Goal: Information Seeking & Learning: Learn about a topic

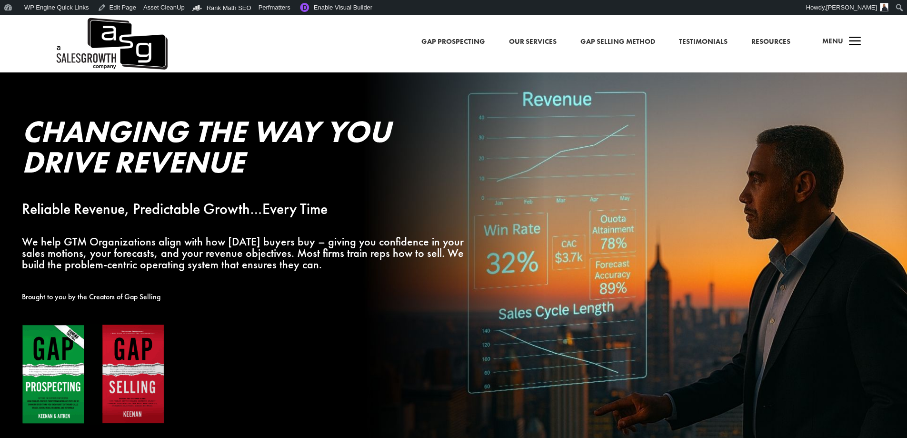
click at [552, 44] on link "Our Services" at bounding box center [533, 42] width 48 height 12
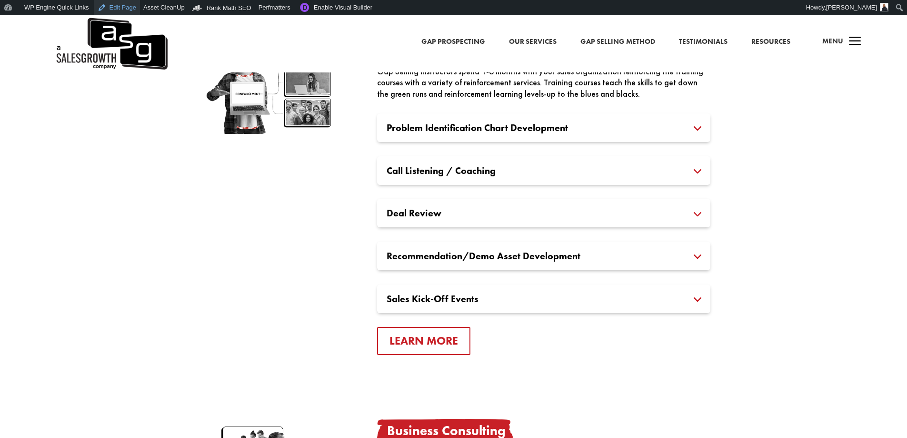
scroll to position [1224, 0]
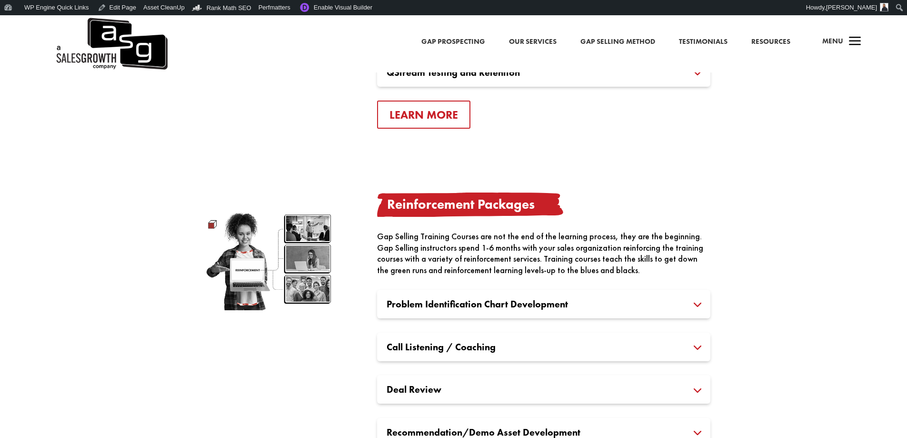
click at [131, 41] on img at bounding box center [111, 43] width 113 height 57
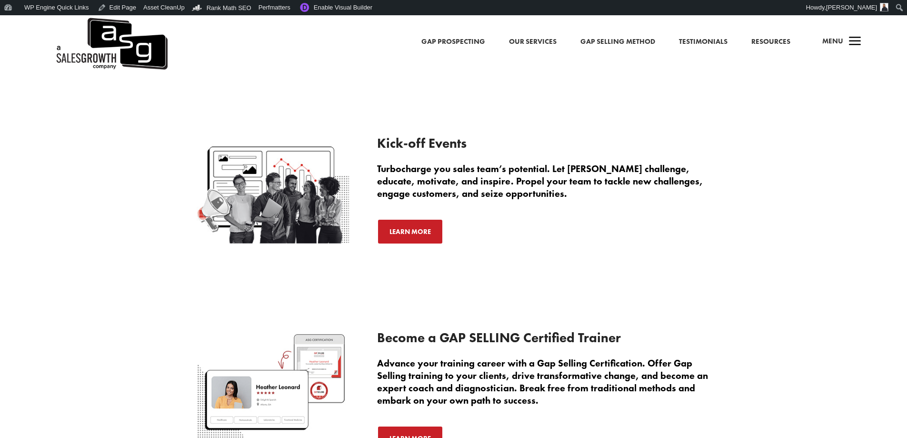
scroll to position [1622, 0]
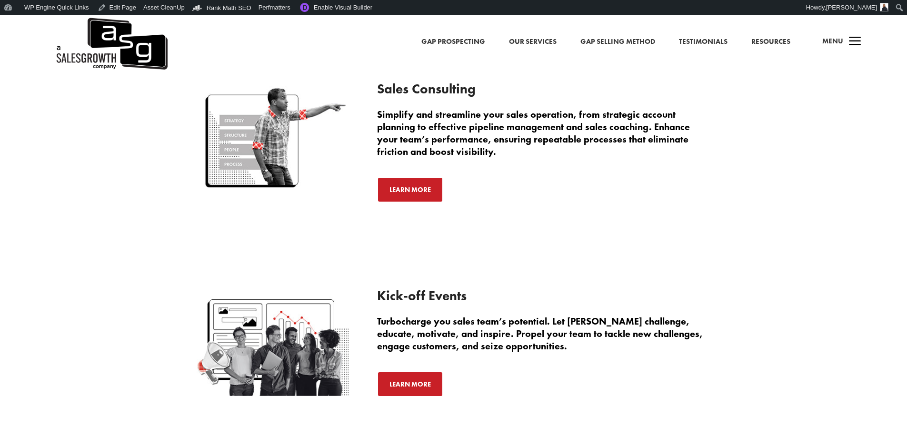
click at [617, 35] on div "Gap Prospecting Our Services Gap Selling Method Testimonials Resources a Menu" at bounding box center [453, 43] width 907 height 57
click at [613, 38] on link "Gap Selling Method" at bounding box center [617, 42] width 75 height 12
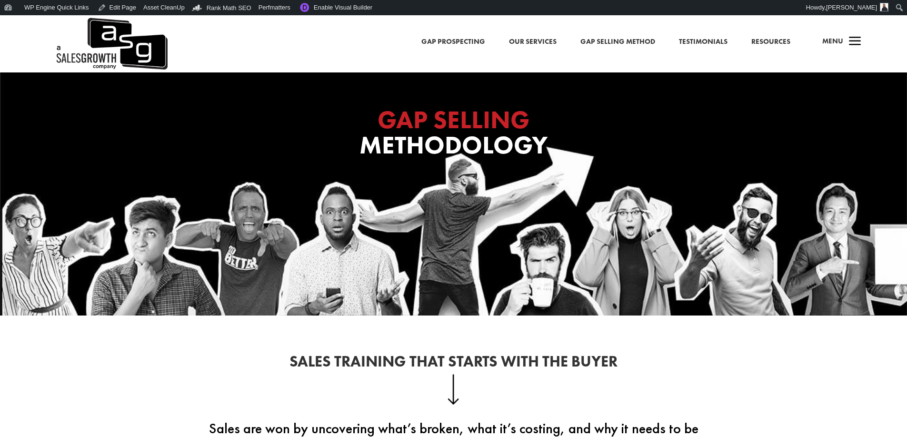
click at [838, 45] on span "Menu" at bounding box center [832, 41] width 21 height 10
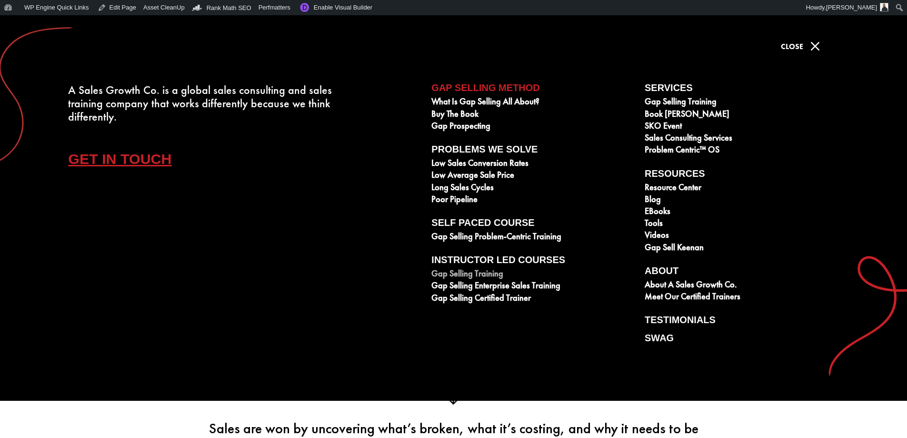
click at [489, 271] on link "Gap Selling Training" at bounding box center [532, 275] width 203 height 12
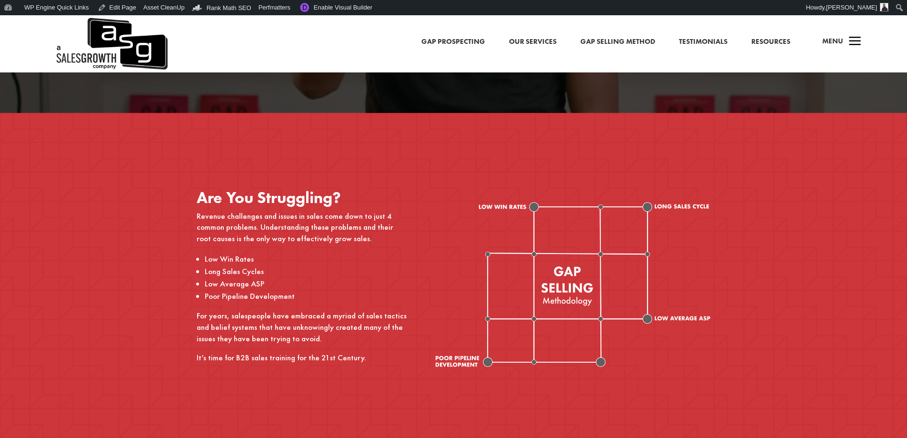
scroll to position [408, 0]
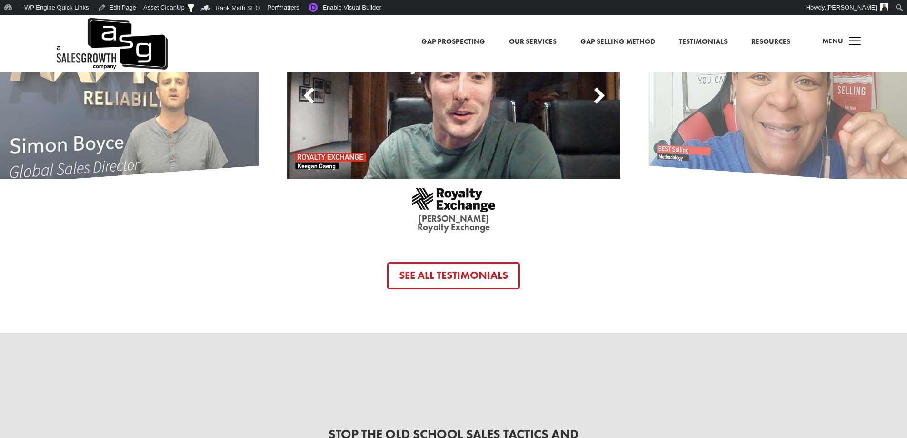
scroll to position [3090, 0]
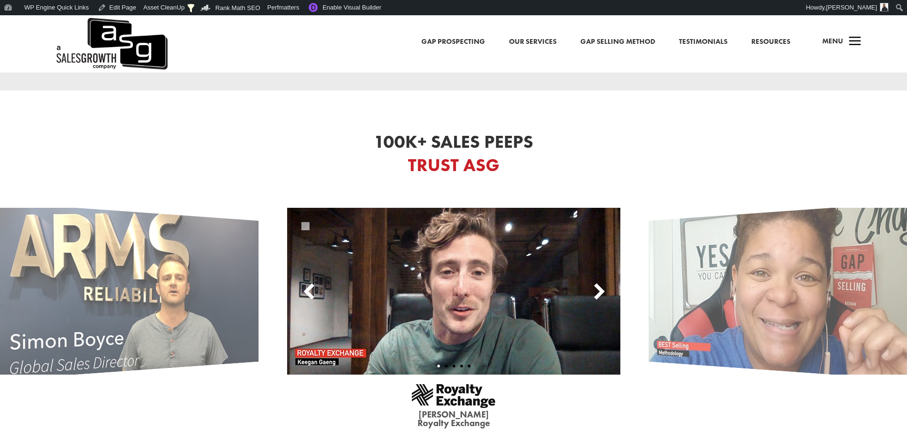
click at [597, 281] on div at bounding box center [599, 290] width 14 height 19
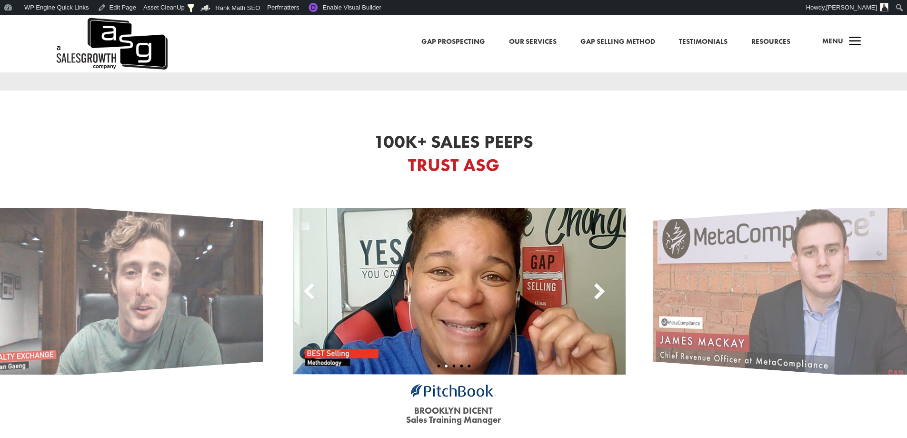
click at [597, 281] on div at bounding box center [599, 290] width 14 height 19
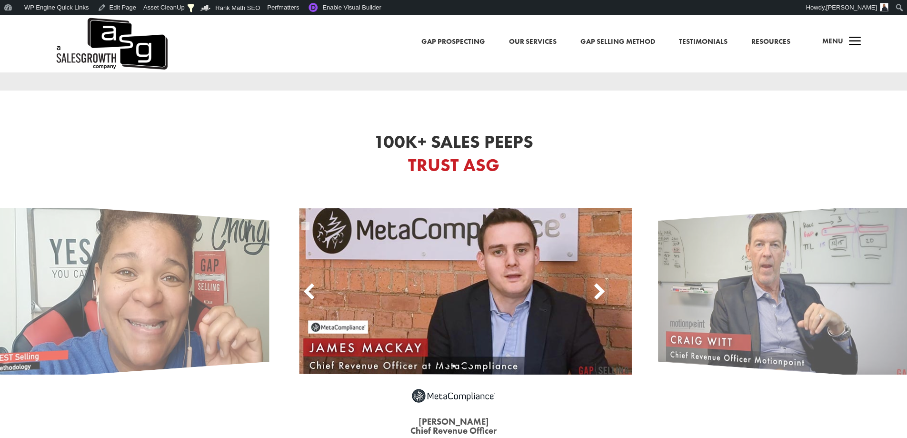
click at [597, 281] on div at bounding box center [599, 290] width 14 height 19
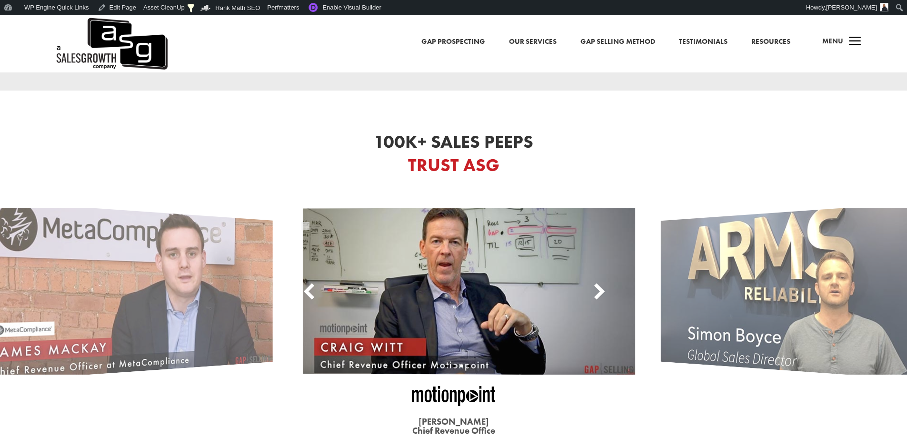
click at [597, 281] on div at bounding box center [599, 290] width 14 height 19
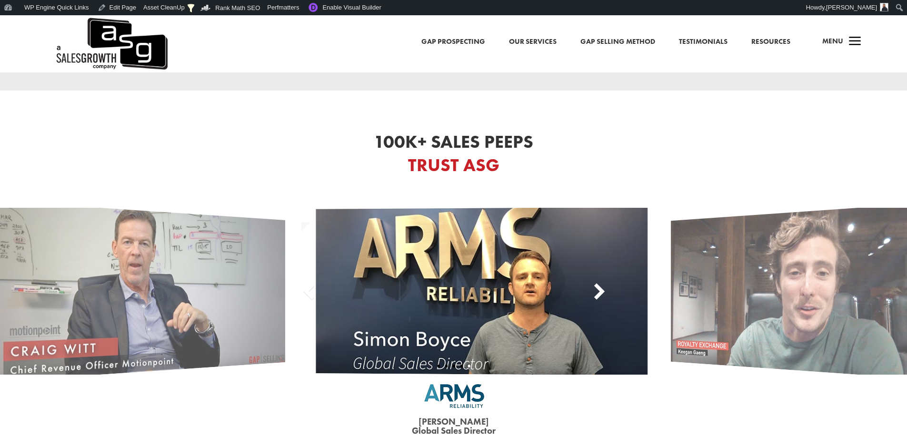
click at [597, 281] on div at bounding box center [599, 290] width 14 height 19
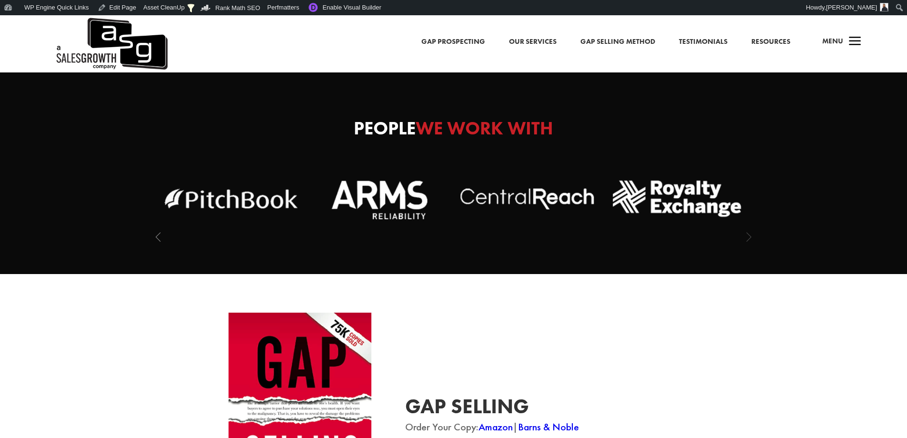
scroll to position [2428, 0]
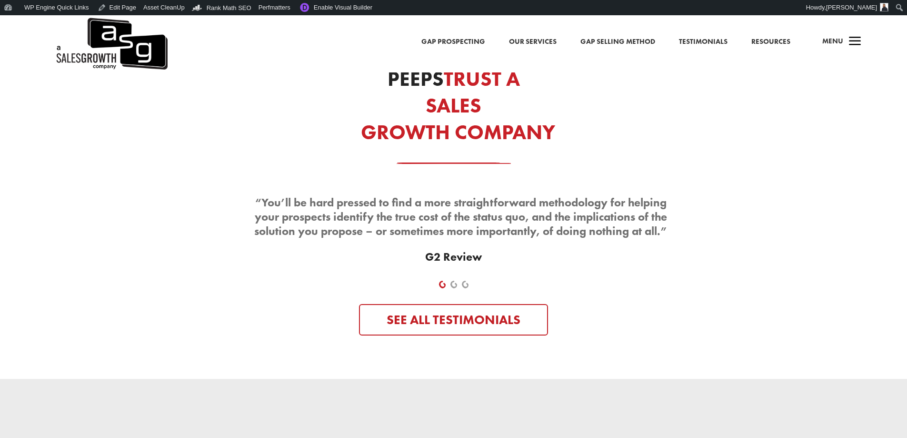
scroll to position [4125, 0]
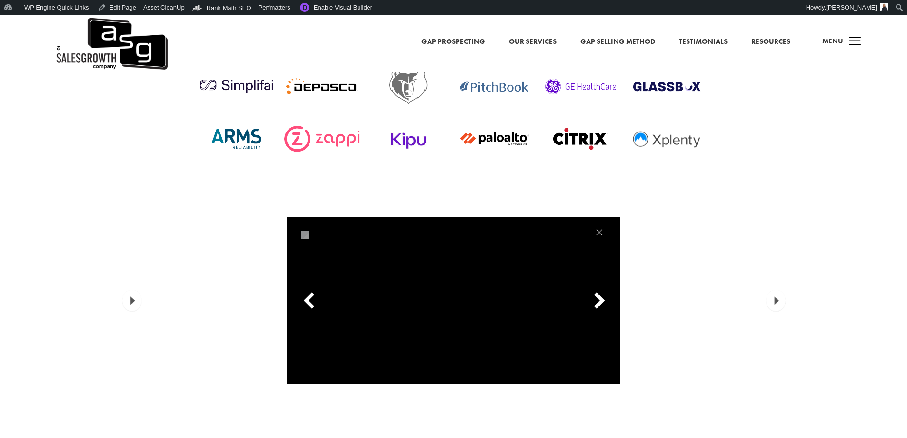
scroll to position [2761, 0]
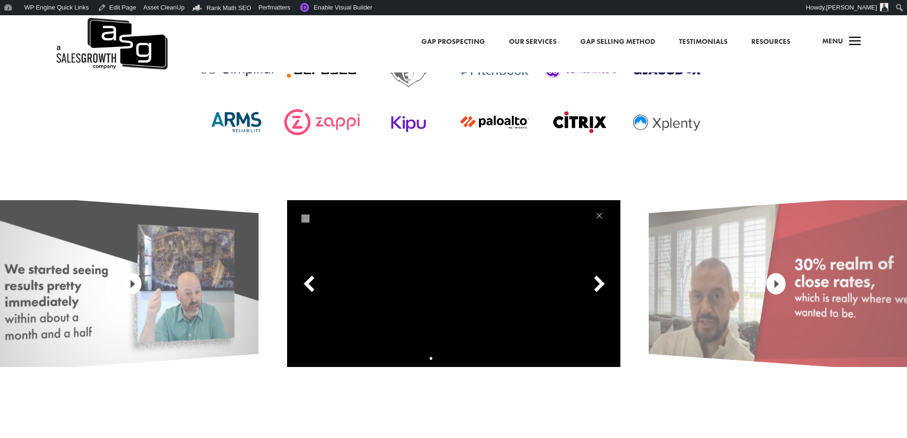
click at [603, 274] on div at bounding box center [599, 283] width 14 height 19
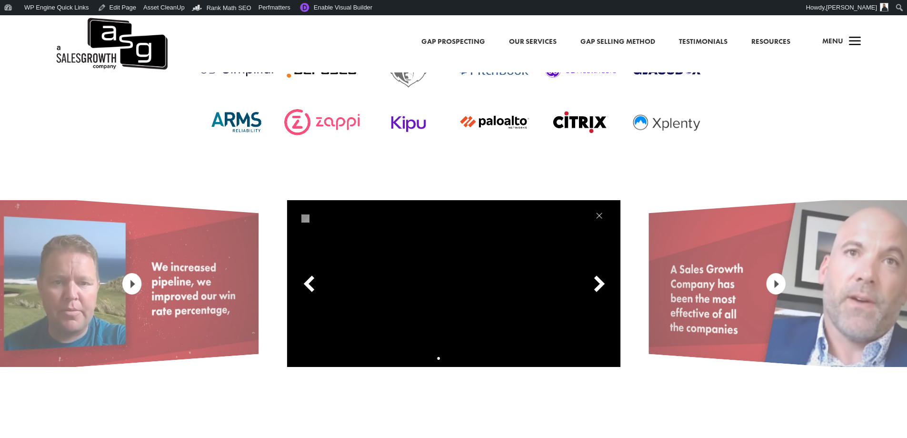
click at [603, 274] on div at bounding box center [599, 283] width 14 height 19
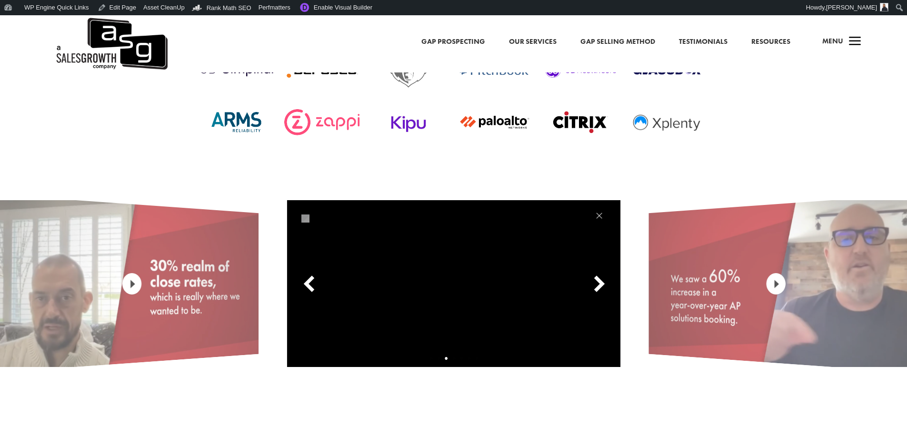
click at [603, 274] on div at bounding box center [599, 283] width 14 height 19
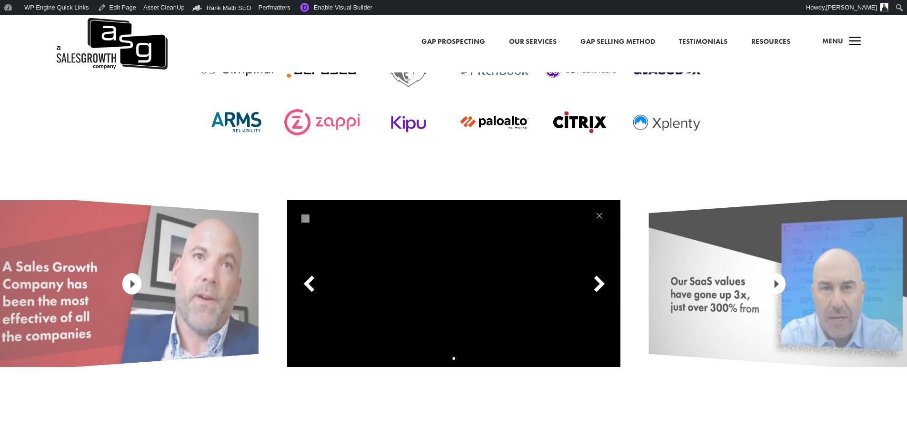
click at [603, 274] on div at bounding box center [599, 283] width 14 height 19
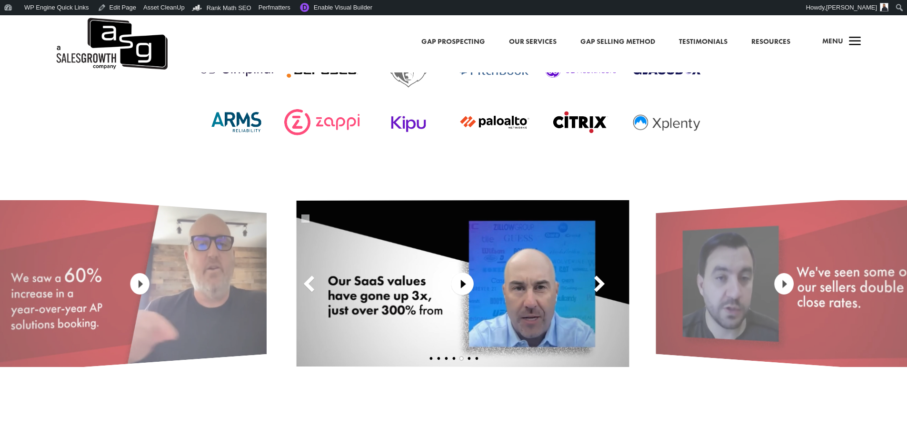
click at [603, 274] on div at bounding box center [599, 283] width 14 height 19
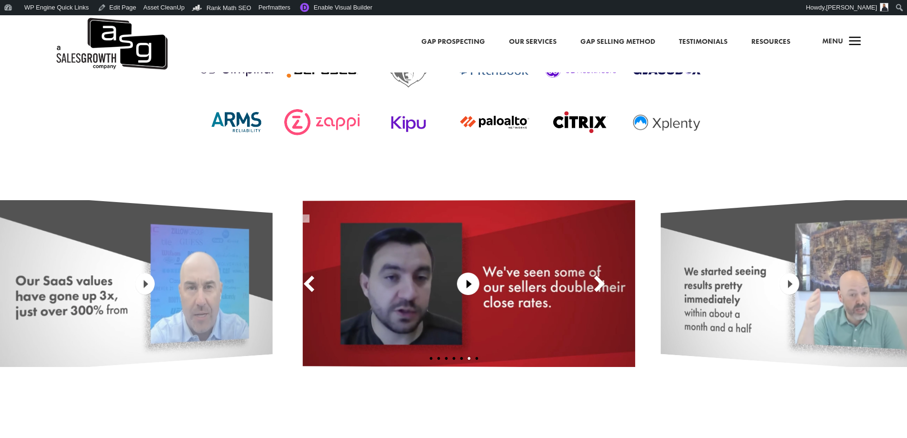
click at [603, 274] on div at bounding box center [599, 283] width 14 height 19
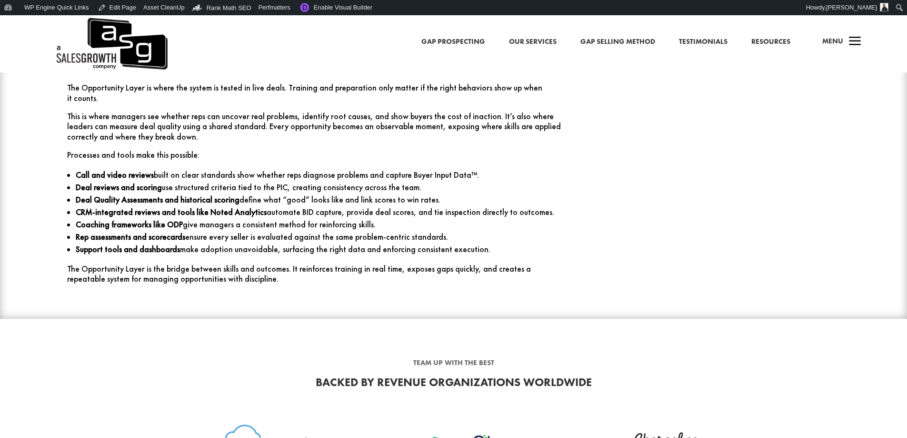
scroll to position [2238, 0]
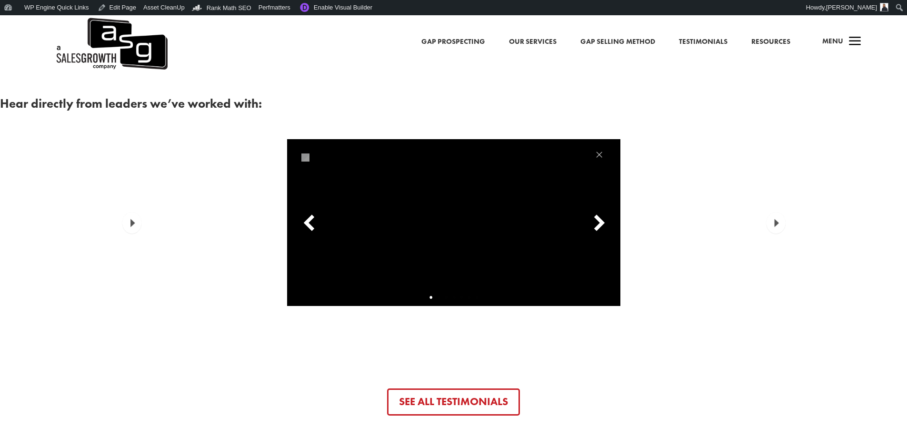
scroll to position [2523, 0]
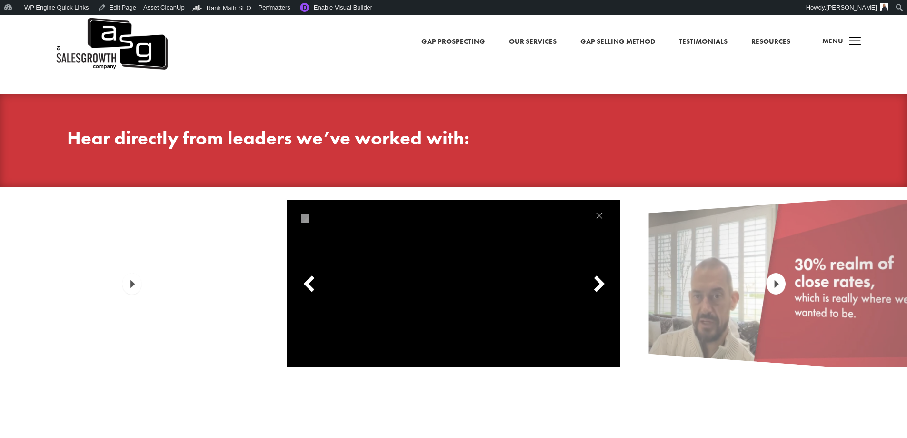
scroll to position [2714, 0]
